Goal: Navigation & Orientation: Find specific page/section

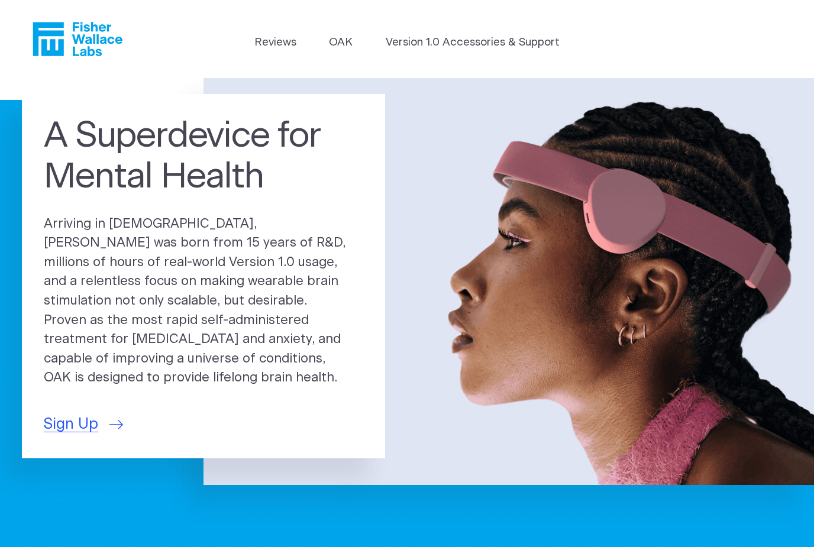
click at [341, 40] on link "OAK" at bounding box center [341, 42] width 24 height 17
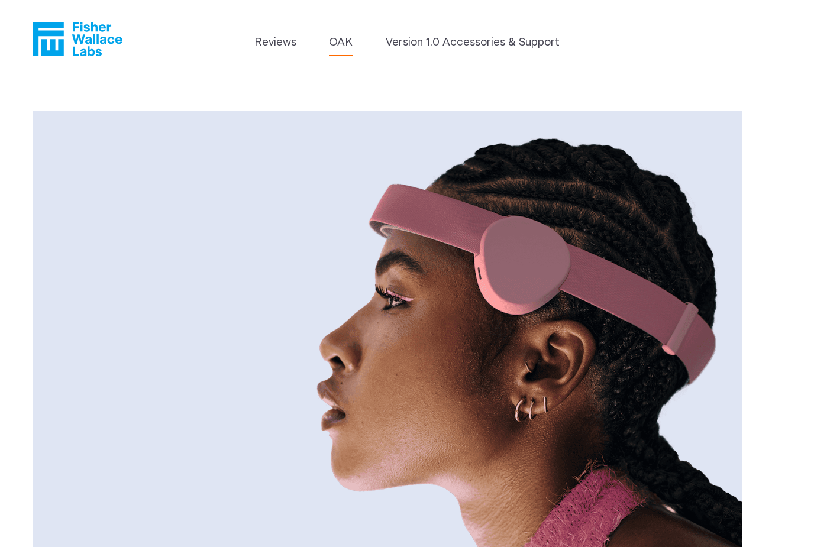
click at [460, 49] on link "Version 1.0 Accessories & Support" at bounding box center [472, 42] width 174 height 17
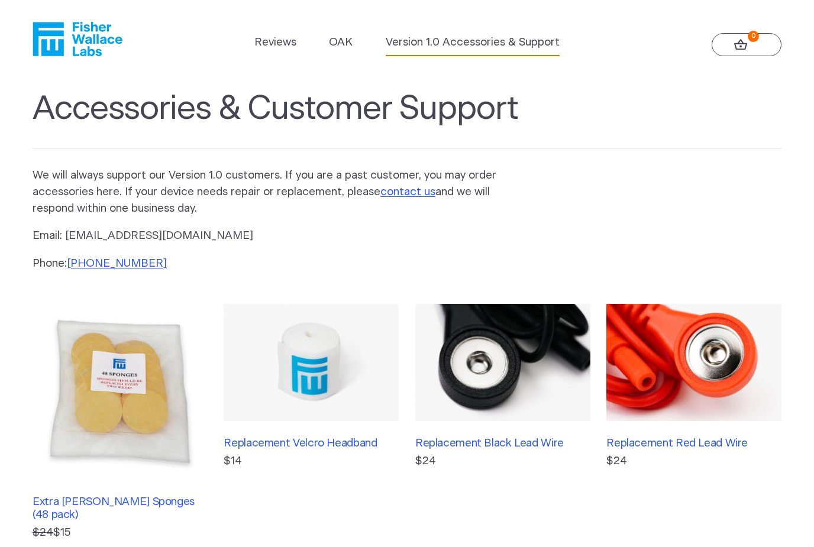
click at [730, 55] on link "0" at bounding box center [746, 45] width 70 height 24
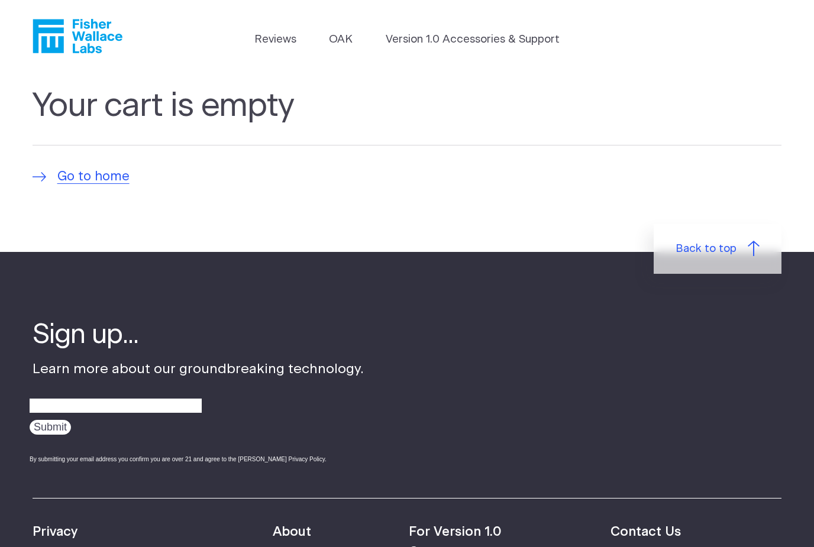
scroll to position [4, 0]
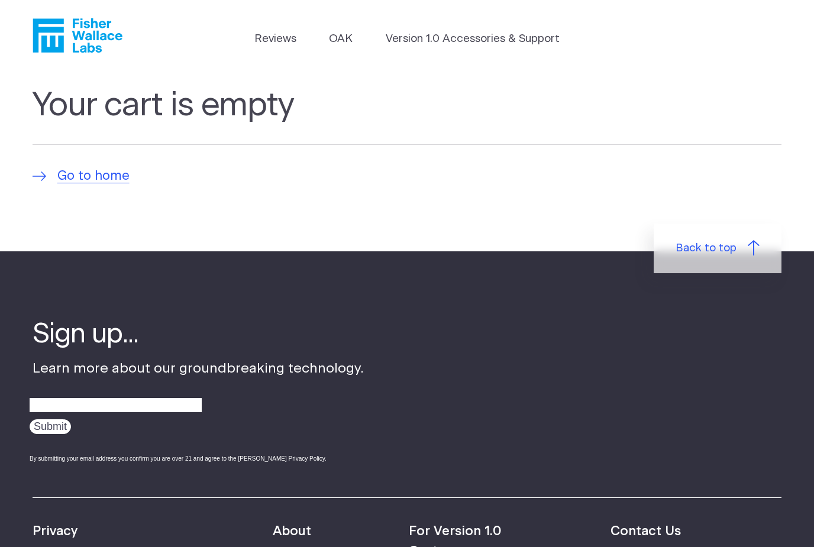
click at [85, 184] on span "Go to home" at bounding box center [93, 177] width 72 height 20
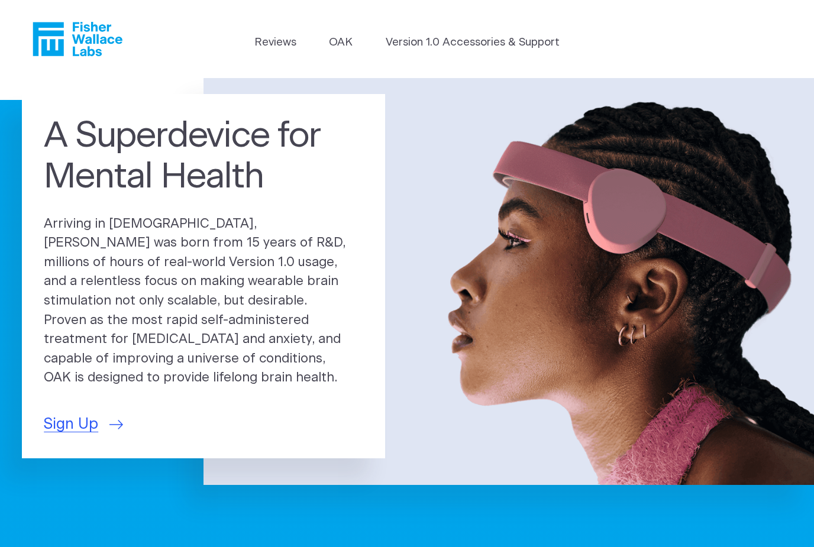
click at [315, 1] on header "Reviews OAK Version 1.0 Accessories & Support" at bounding box center [407, 39] width 814 height 78
